Goal: Information Seeking & Learning: Learn about a topic

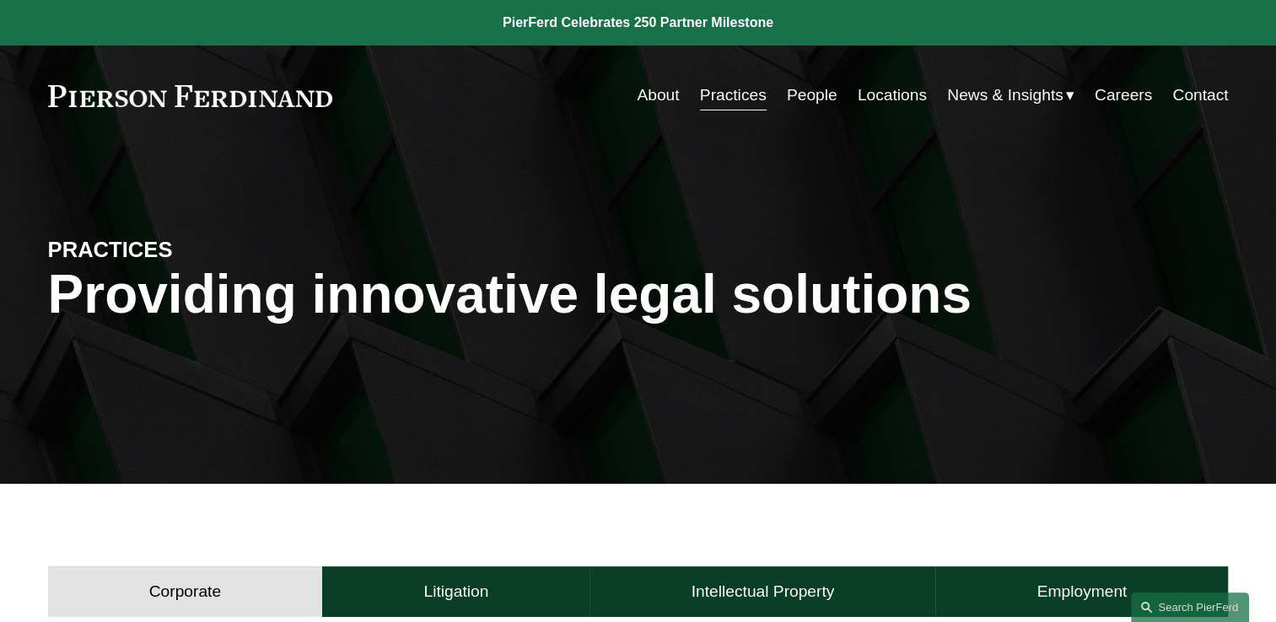
click at [671, 480] on div "PRACTICES Providing innovative legal solutions" at bounding box center [638, 315] width 1276 height 338
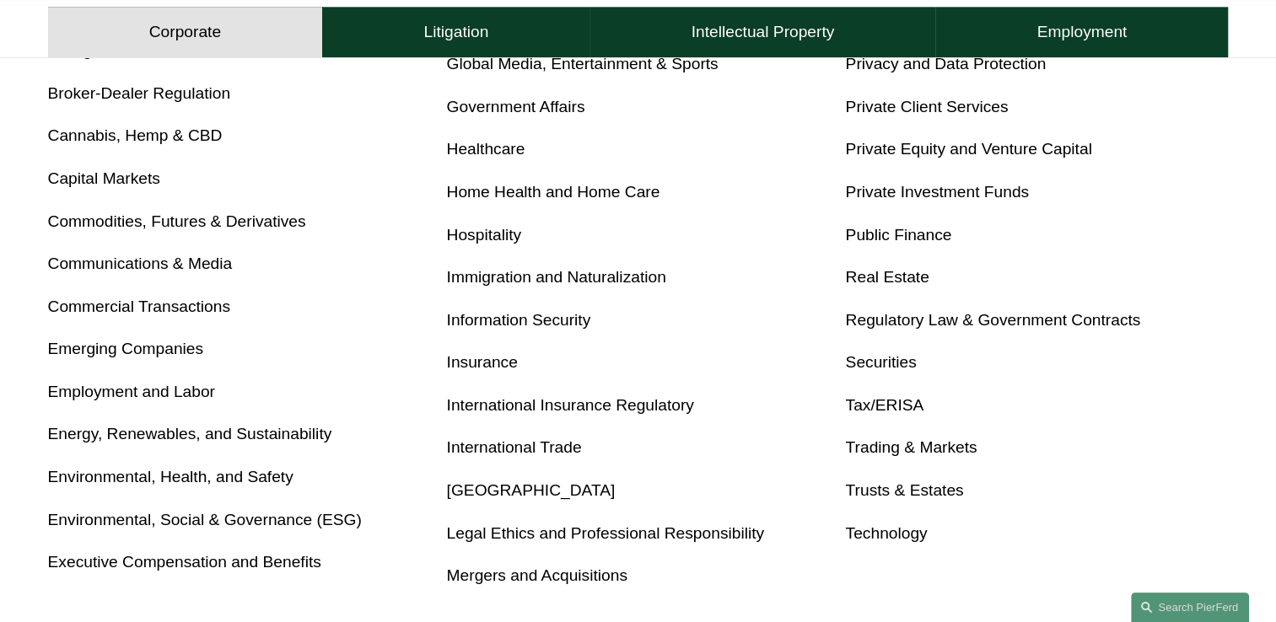
scroll to position [810, 0]
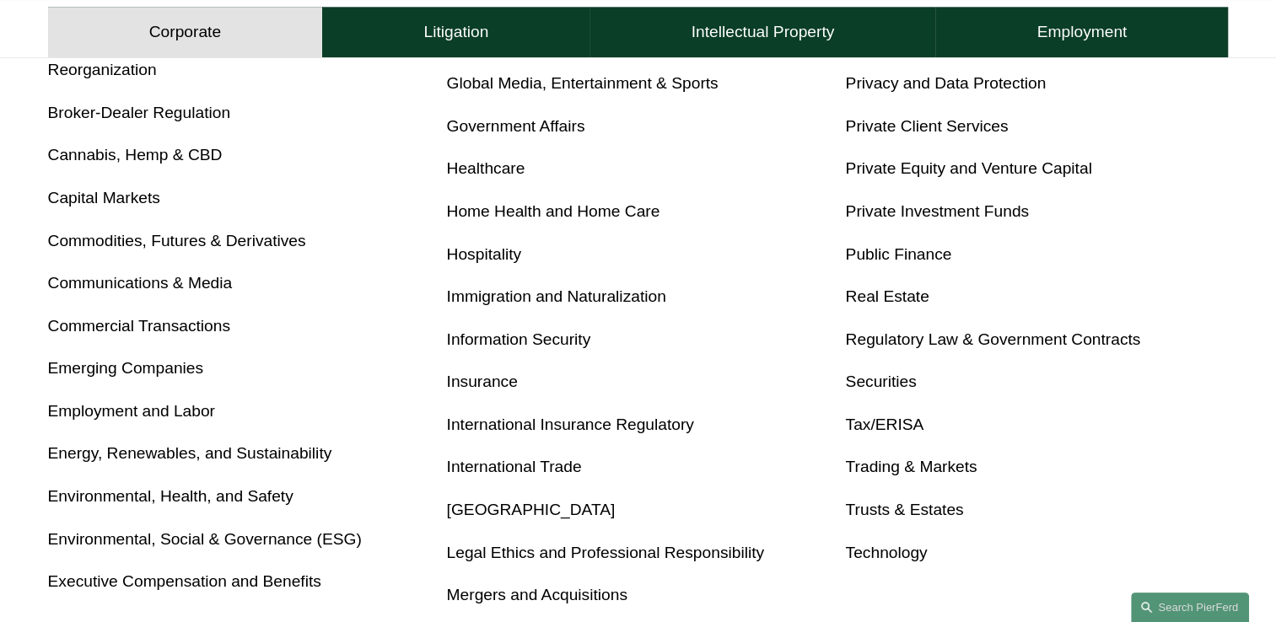
click at [876, 501] on p "Trusts & Estates" at bounding box center [1036, 511] width 383 height 30
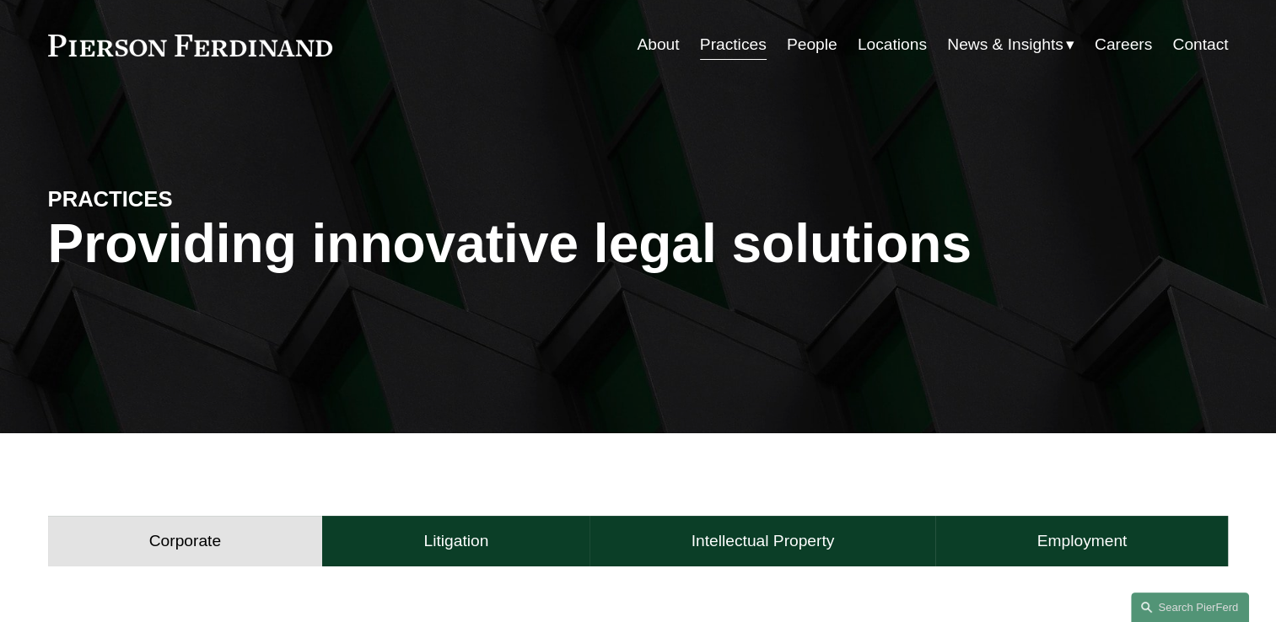
scroll to position [0, 0]
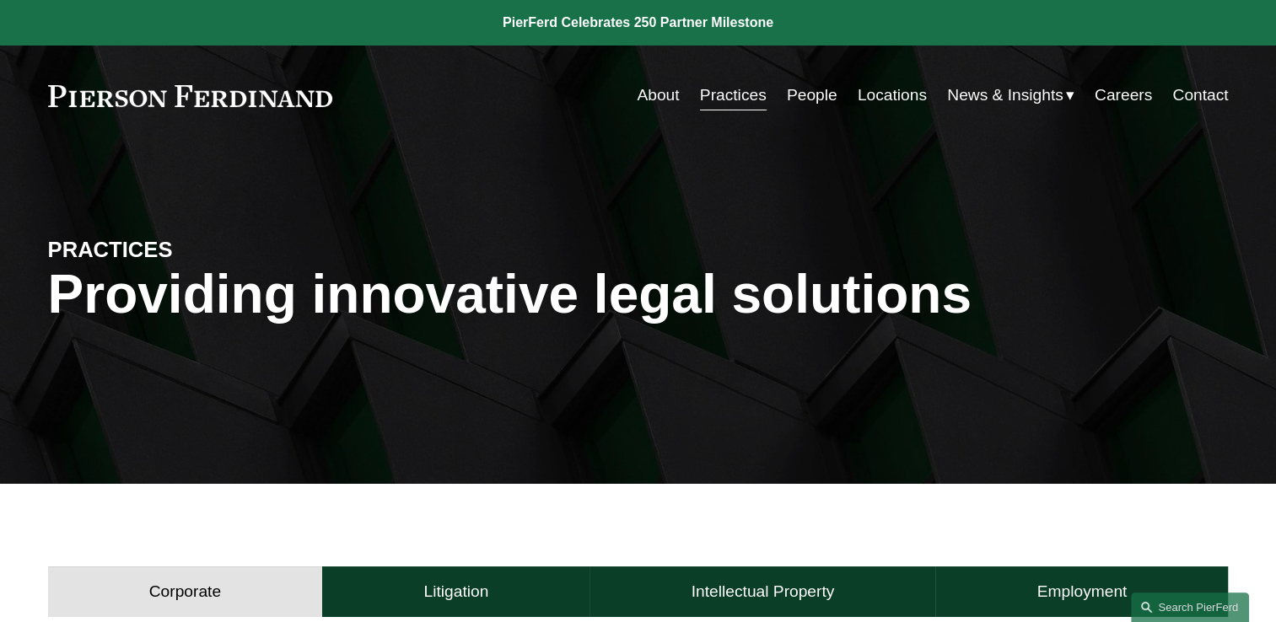
click at [810, 89] on link "People" at bounding box center [812, 95] width 51 height 32
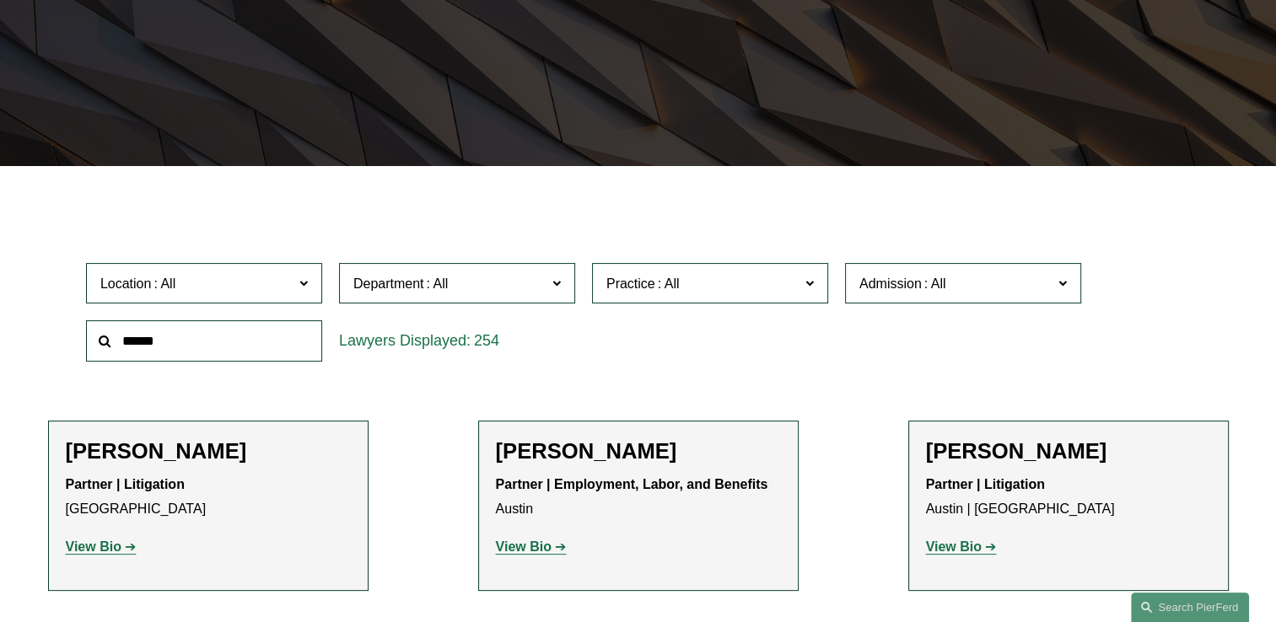
scroll to position [337, 0]
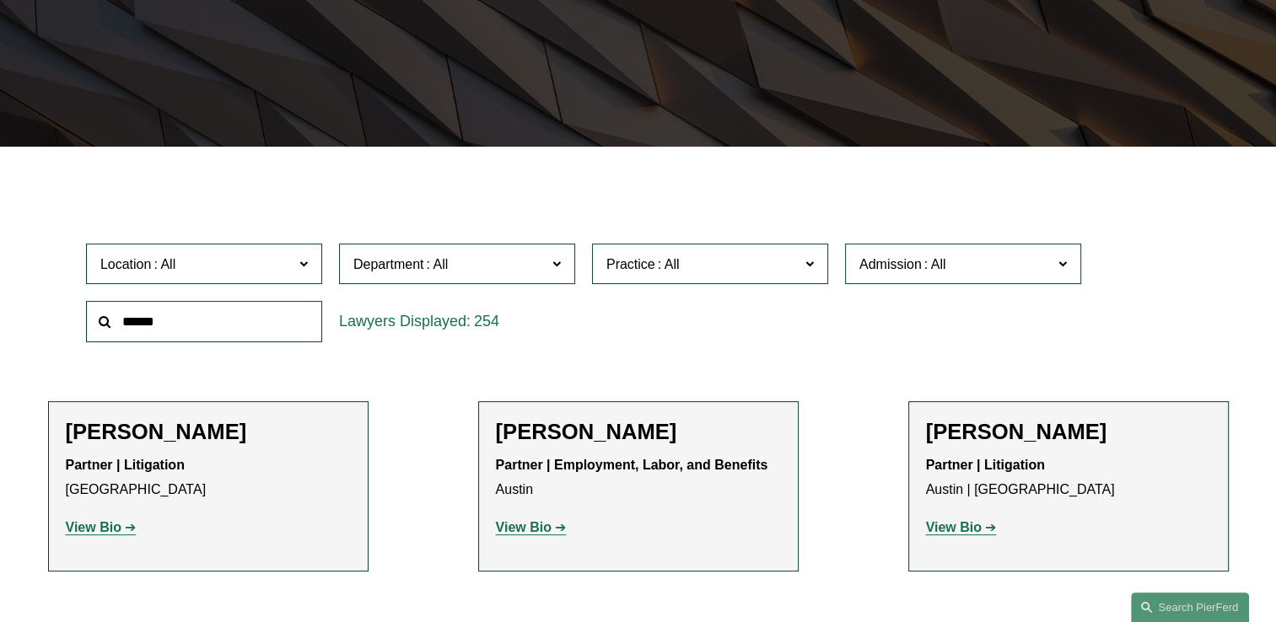
click at [1058, 267] on span at bounding box center [1062, 263] width 8 height 22
click at [0, 0] on link "[US_STATE]" at bounding box center [0, 0] width 0 height 0
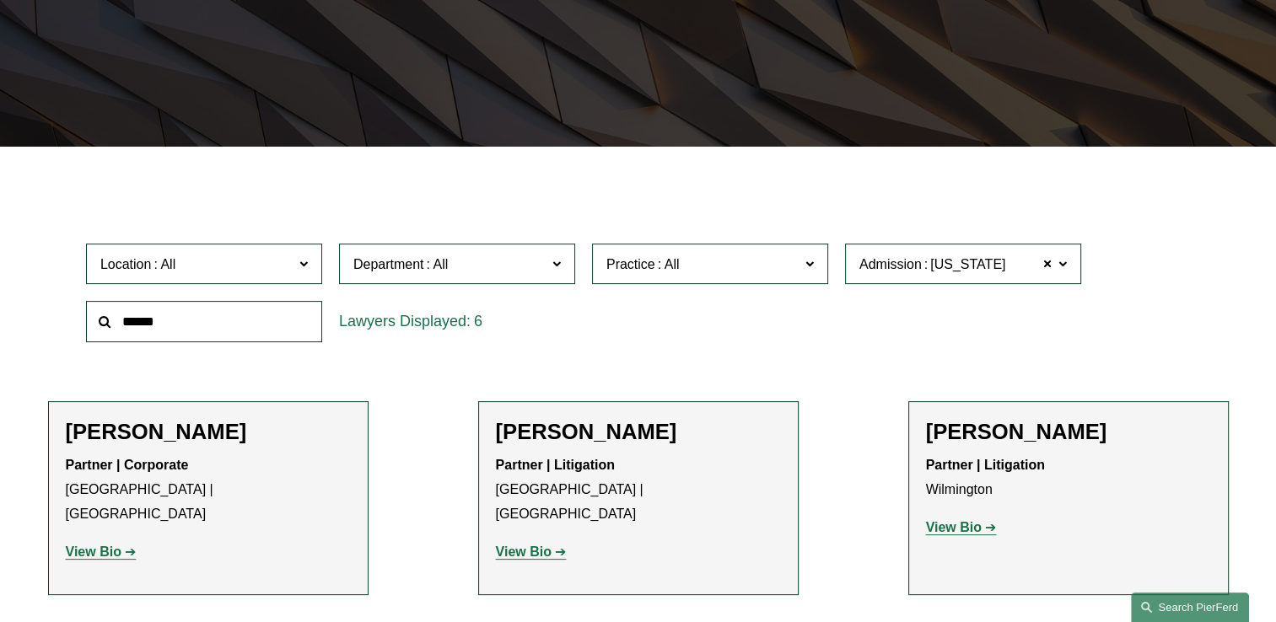
click at [1155, 606] on link "Search this site" at bounding box center [1190, 608] width 118 height 30
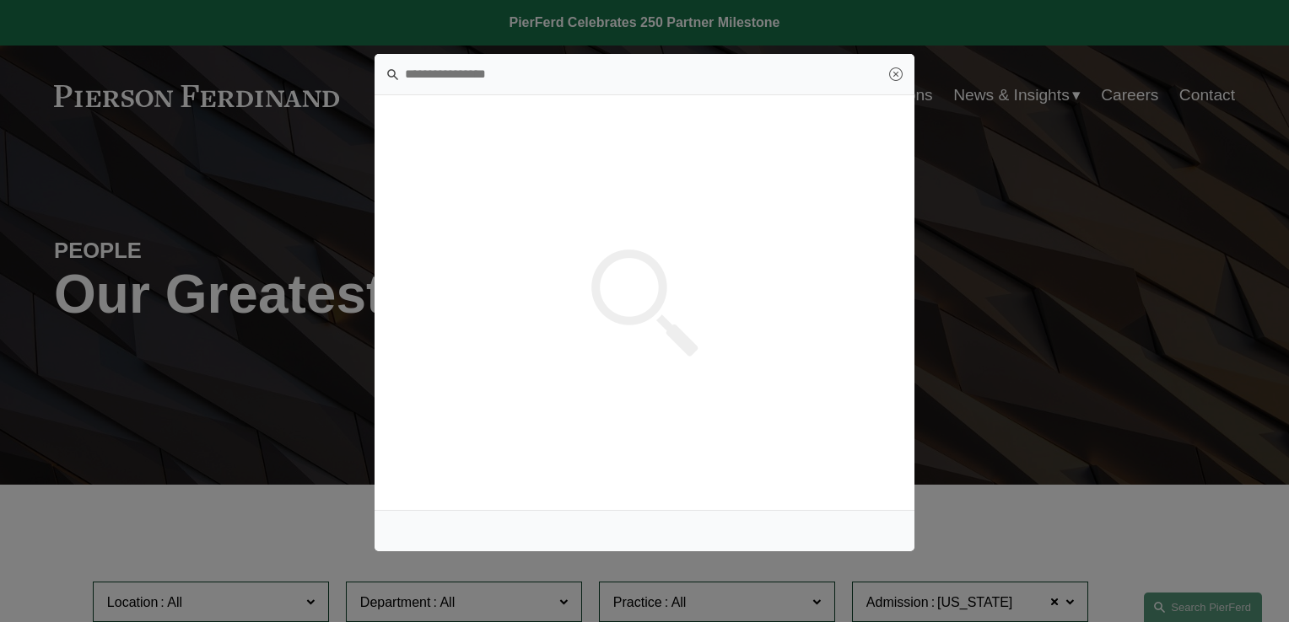
click at [976, 250] on div at bounding box center [644, 311] width 1289 height 622
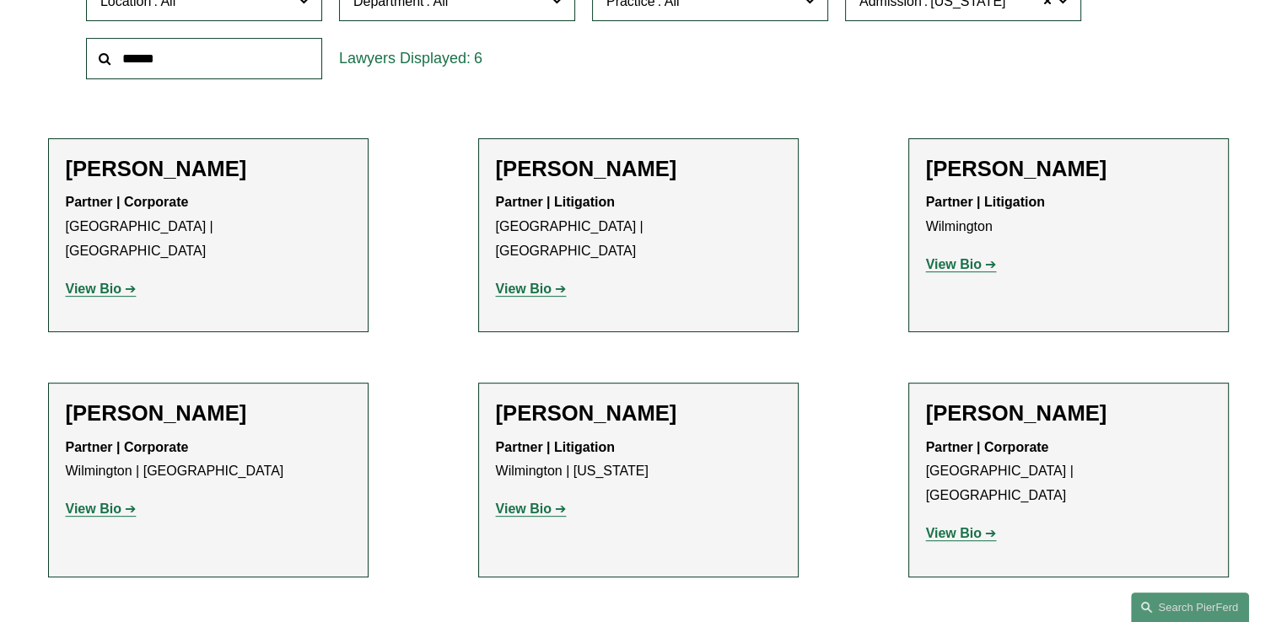
scroll to position [641, 0]
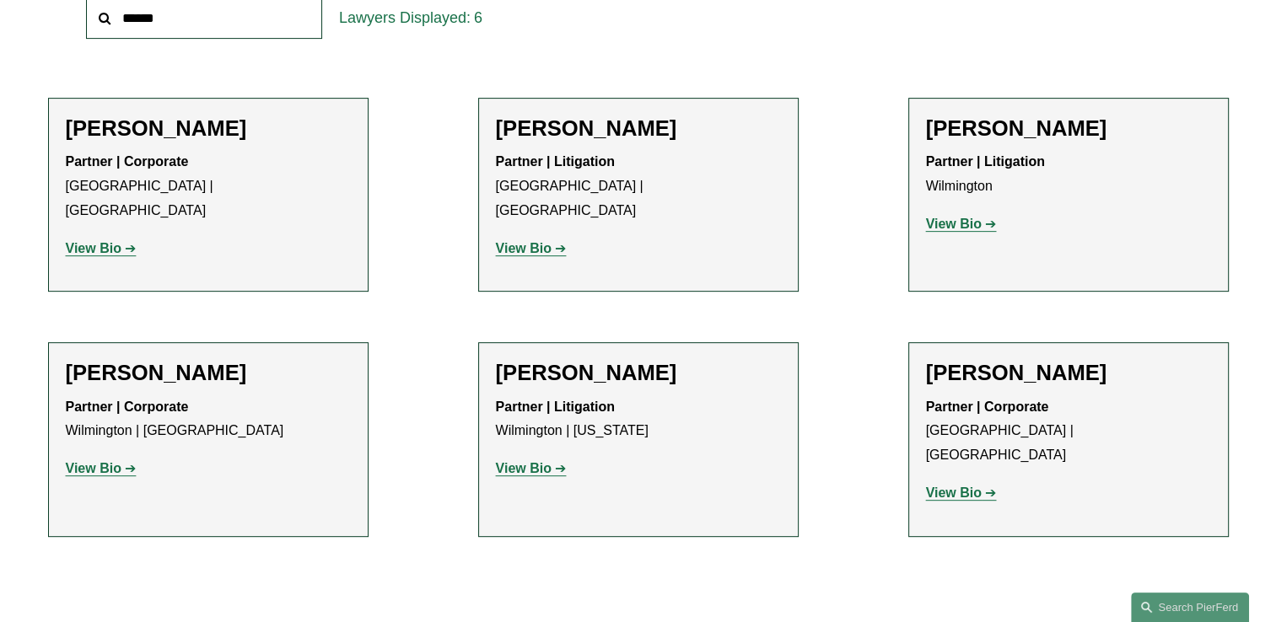
click at [952, 486] on strong "View Bio" at bounding box center [954, 493] width 56 height 14
click at [78, 241] on strong "View Bio" at bounding box center [94, 248] width 56 height 14
click at [518, 241] on strong "View Bio" at bounding box center [524, 248] width 56 height 14
click at [526, 461] on strong "View Bio" at bounding box center [524, 468] width 56 height 14
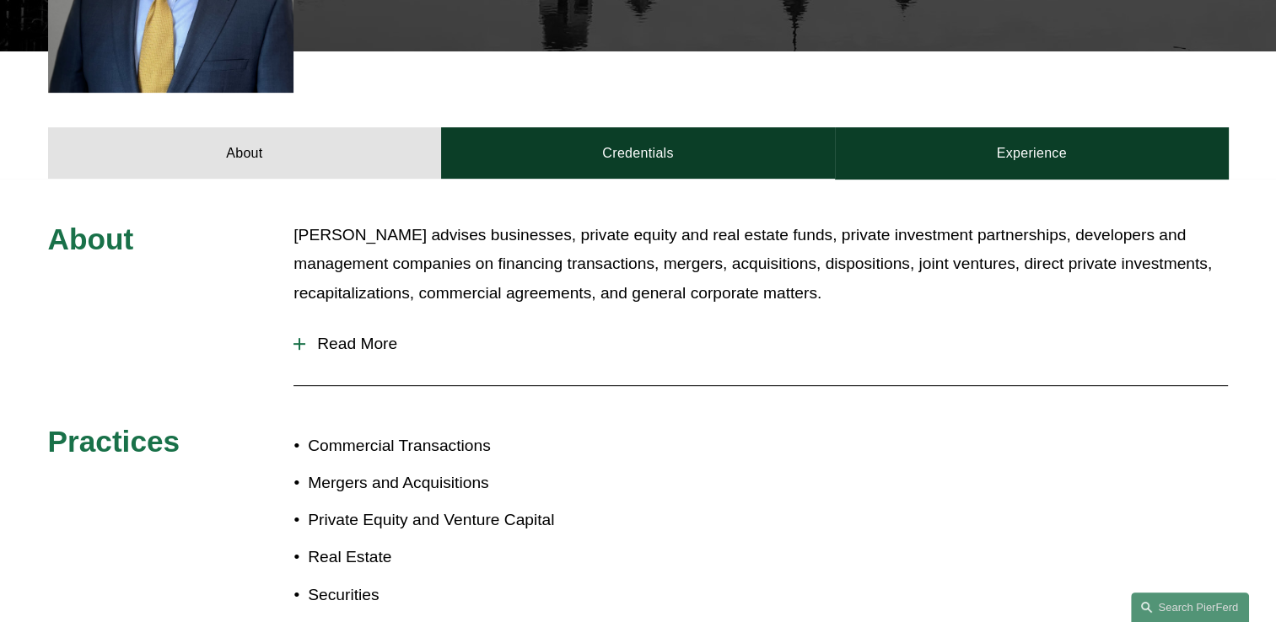
scroll to position [675, 0]
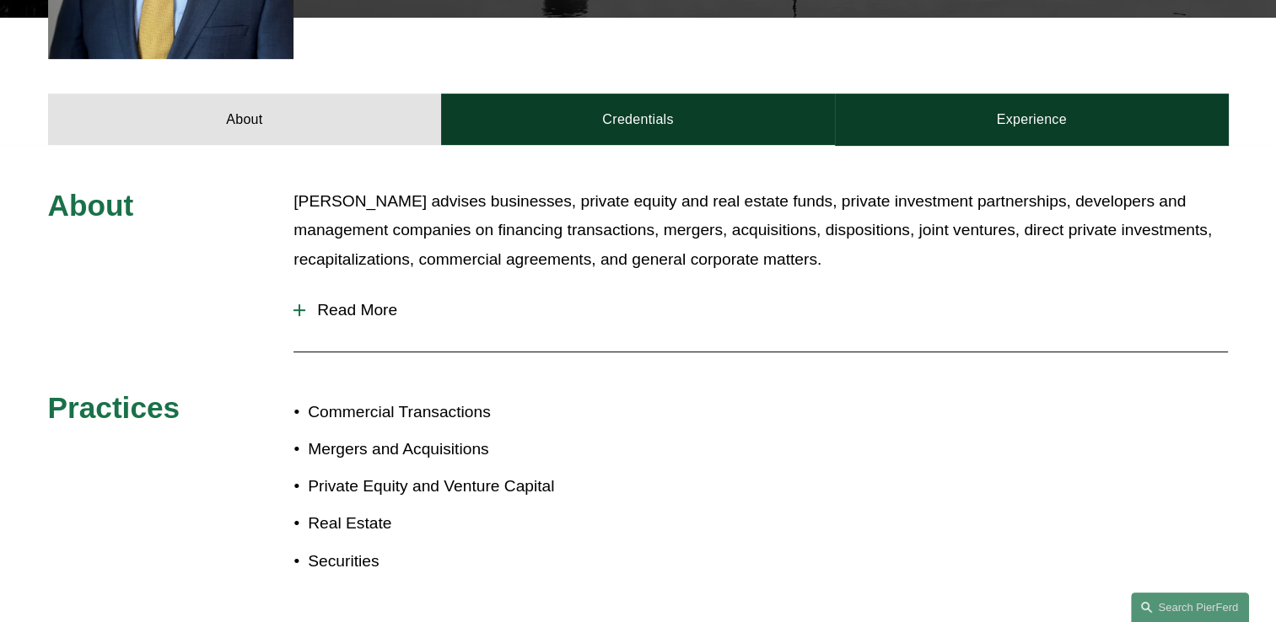
click at [302, 310] on div at bounding box center [300, 311] width 12 height 2
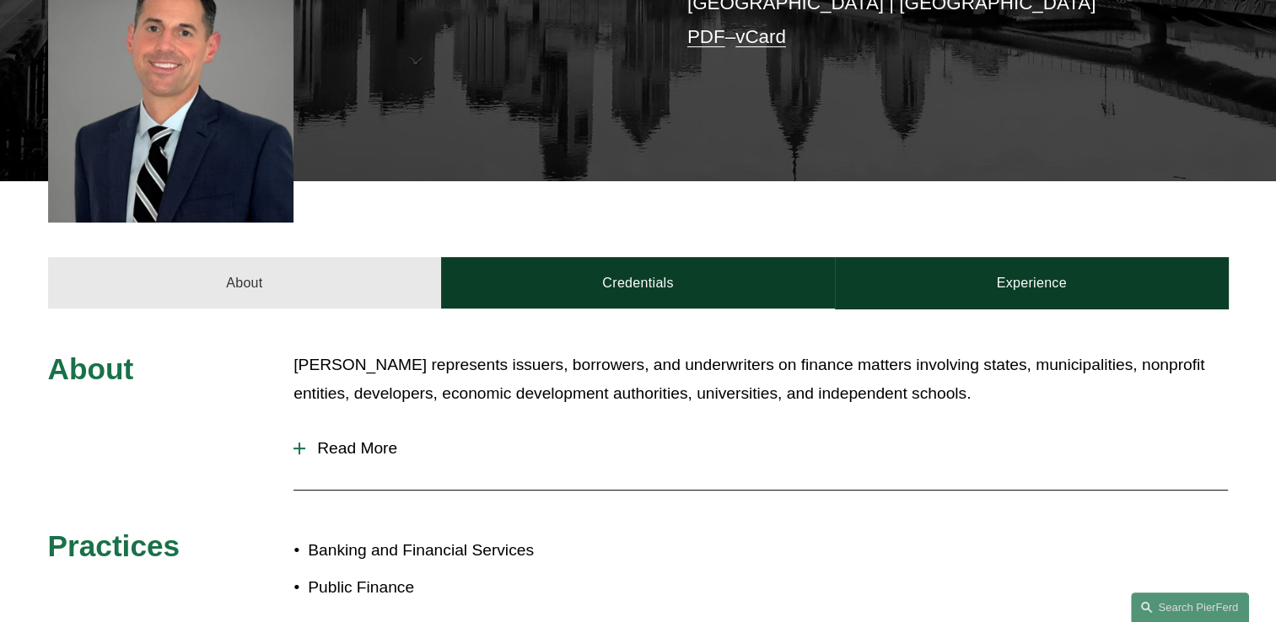
scroll to position [574, 0]
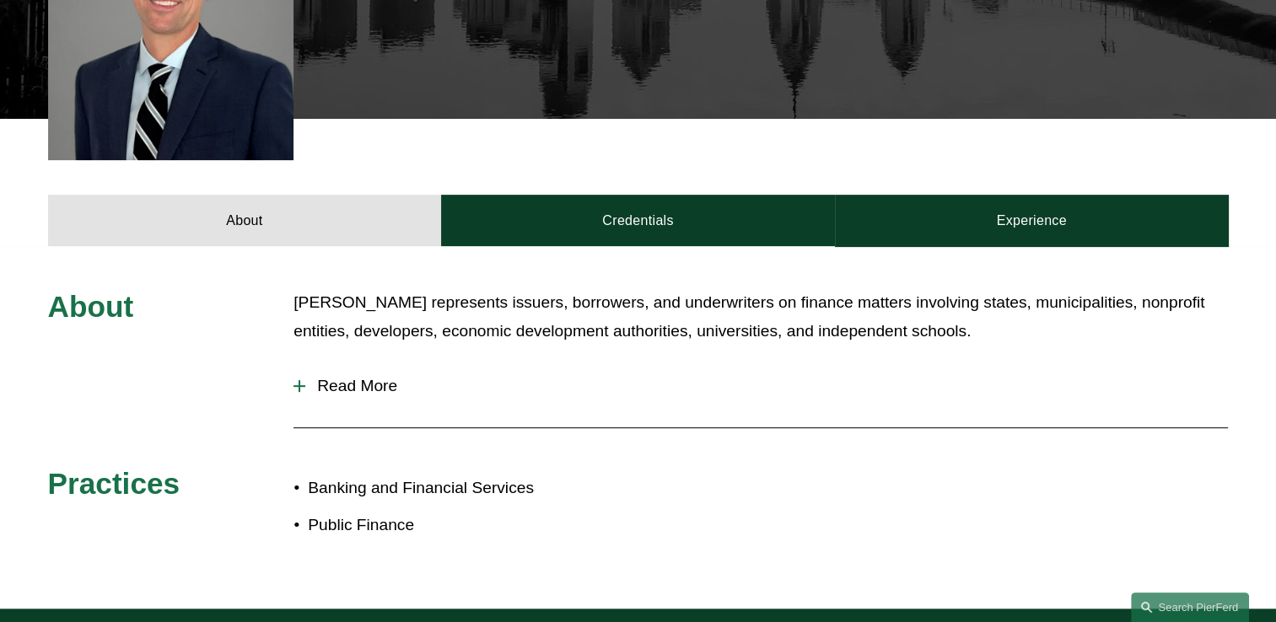
click at [300, 380] on div at bounding box center [300, 386] width 12 height 12
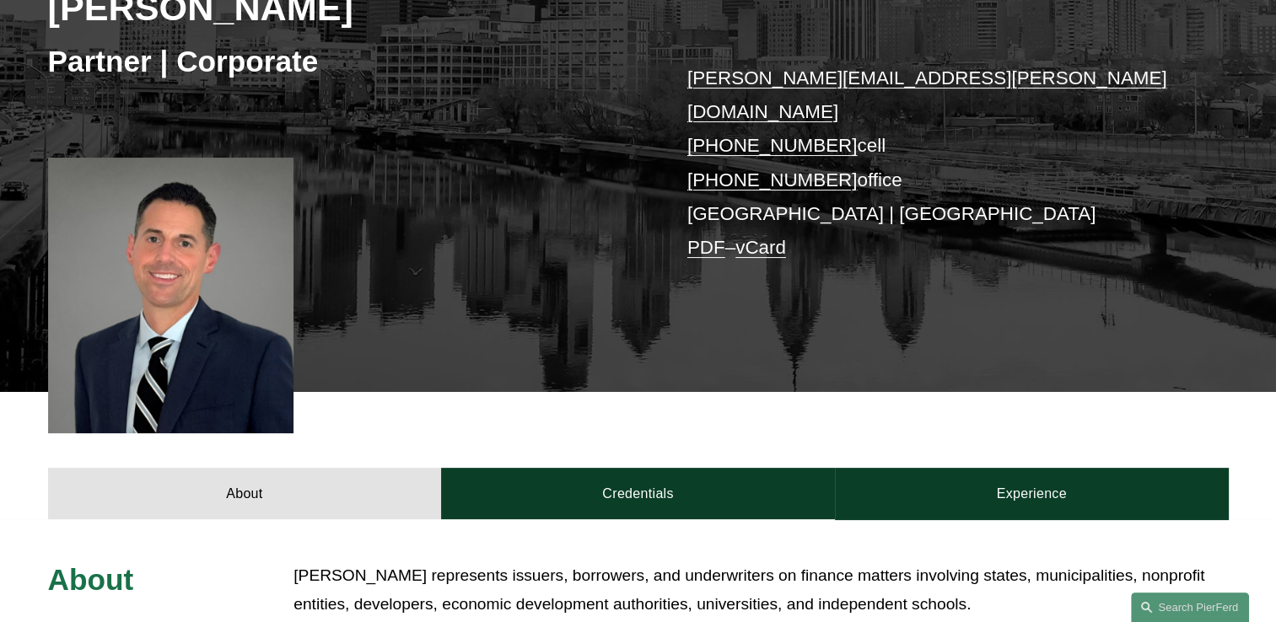
scroll to position [270, 0]
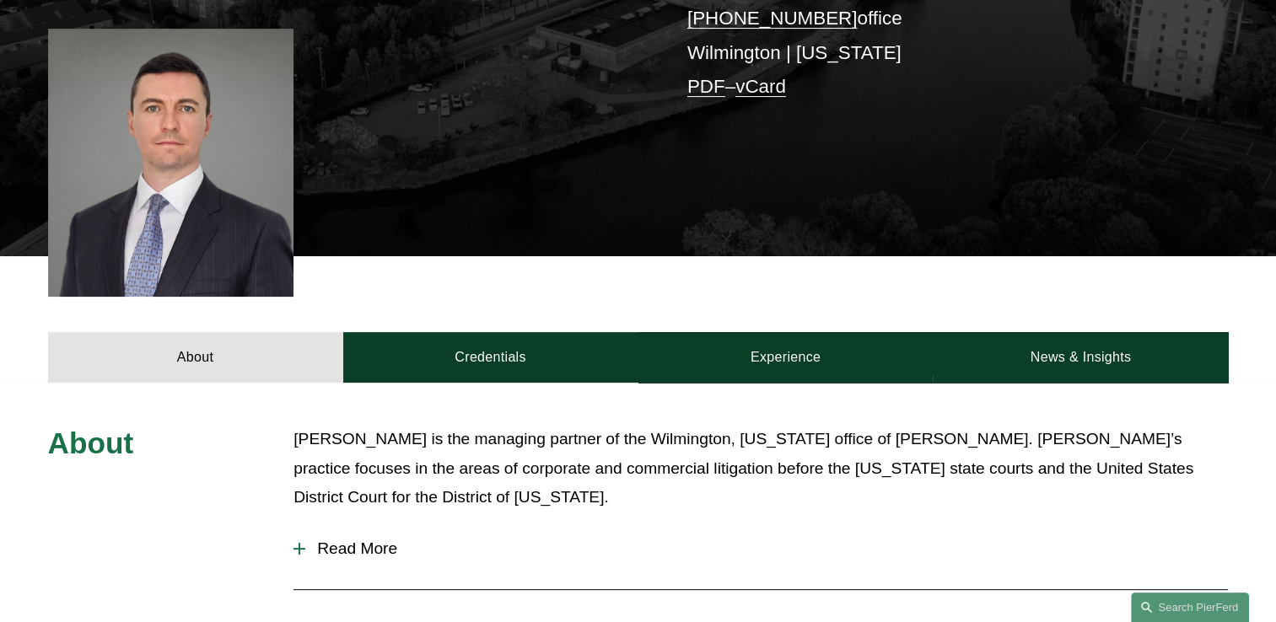
scroll to position [540, 0]
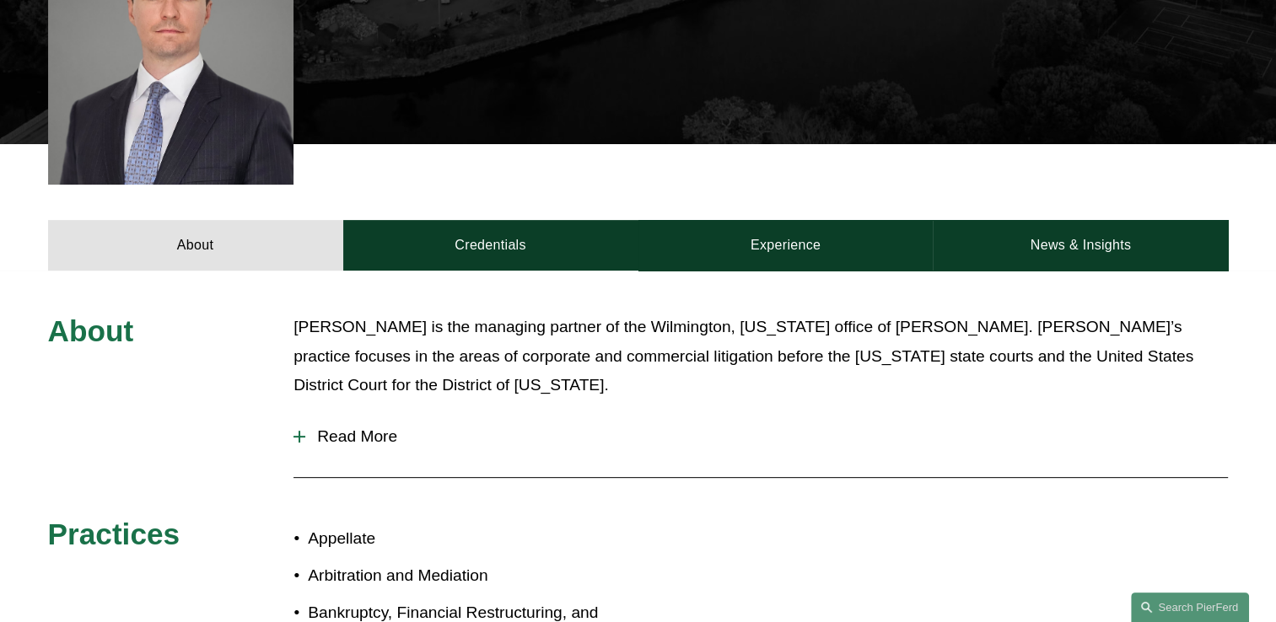
click at [359, 428] on span "Read More" at bounding box center [766, 437] width 923 height 19
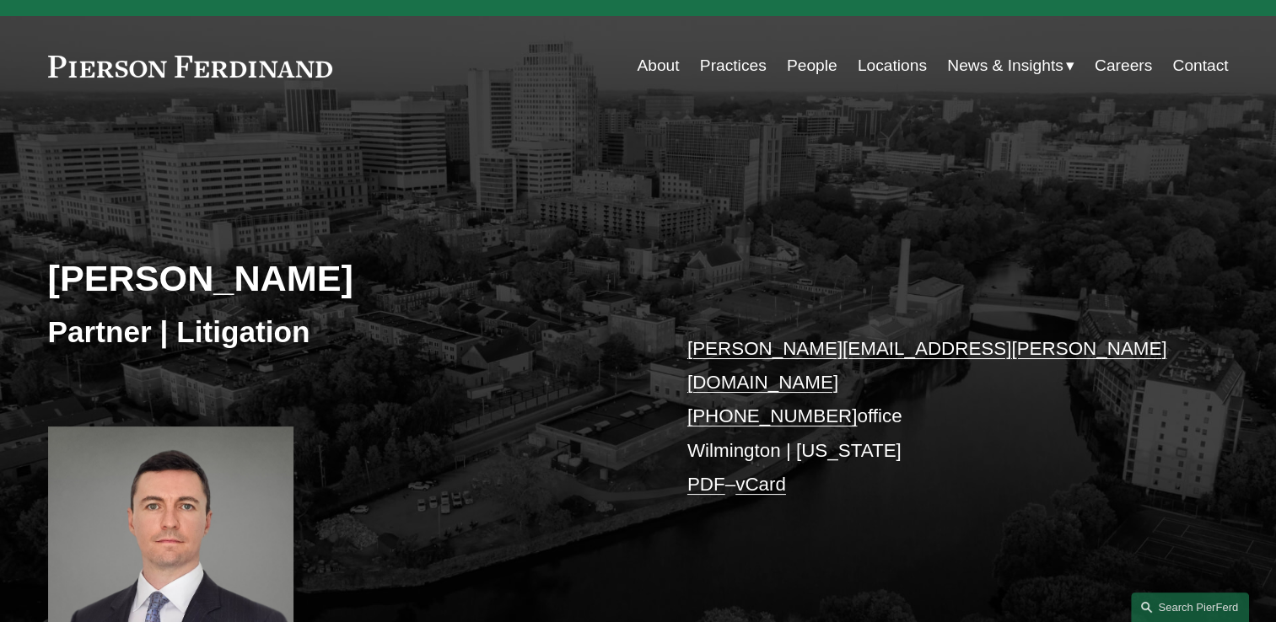
scroll to position [0, 0]
